Goal: Task Accomplishment & Management: Manage account settings

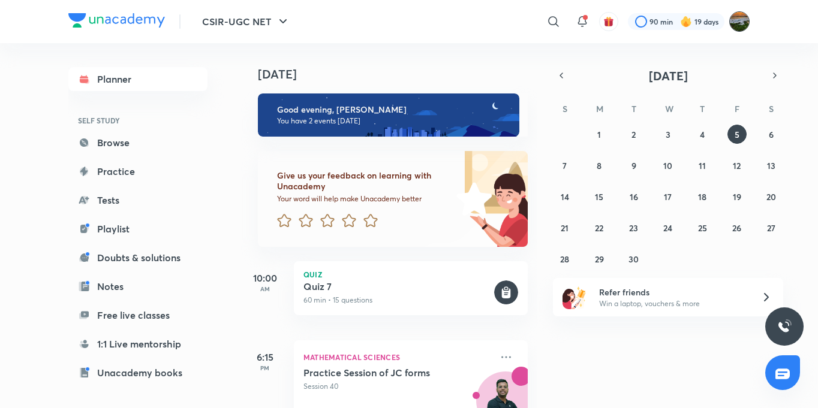
click at [740, 18] on img at bounding box center [739, 21] width 20 height 20
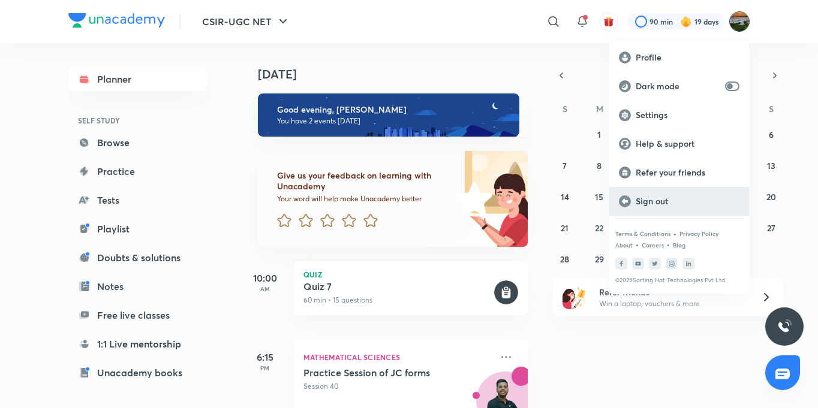
click at [663, 196] on p "Sign out" at bounding box center [688, 201] width 104 height 11
